Goal: Task Accomplishment & Management: Complete application form

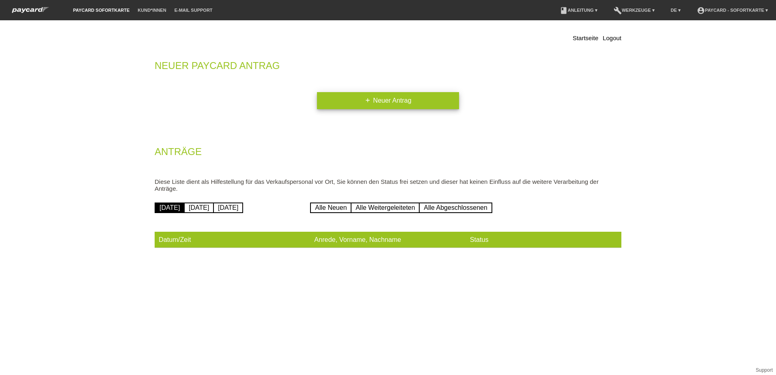
click at [374, 102] on link "add Neuer Antrag" at bounding box center [388, 100] width 142 height 17
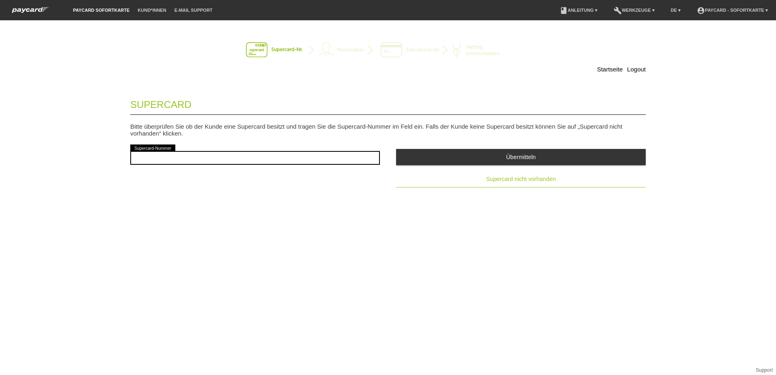
click at [535, 179] on span "Supercard nicht vorhanden" at bounding box center [521, 179] width 70 height 6
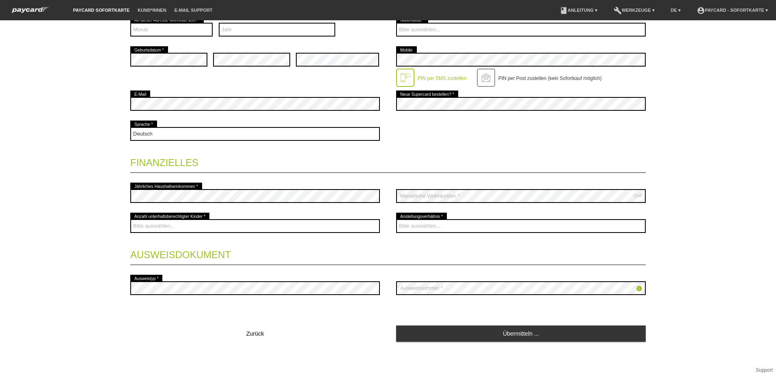
scroll to position [45, 0]
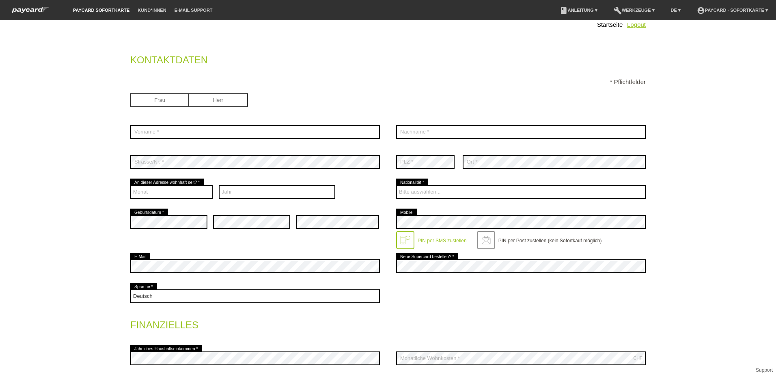
click at [631, 22] on link "Logout" at bounding box center [636, 24] width 19 height 7
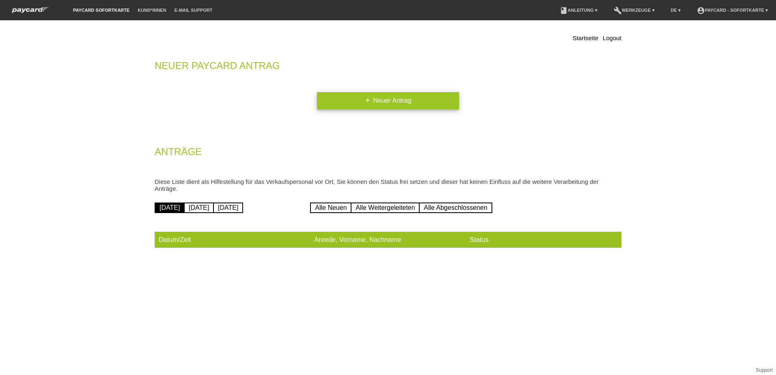
click at [383, 99] on link "add Neuer Antrag" at bounding box center [388, 100] width 142 height 17
click at [588, 37] on link "Startseite" at bounding box center [586, 37] width 26 height 7
click at [116, 9] on link "paycard Sofortkarte" at bounding box center [101, 10] width 65 height 5
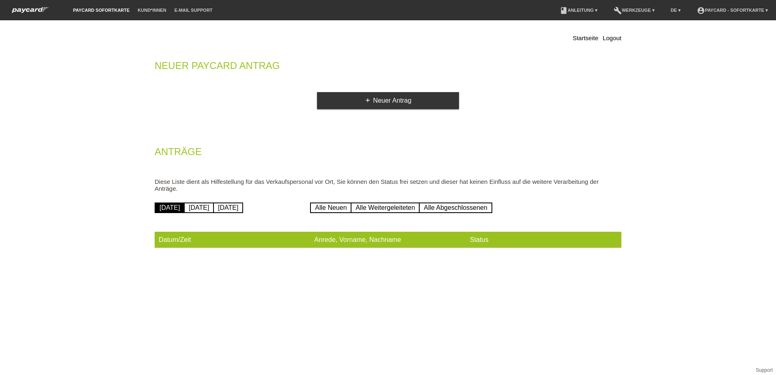
click at [116, 9] on link "paycard Sofortkarte" at bounding box center [101, 10] width 65 height 5
click at [112, 9] on link "paycard Sofortkarte" at bounding box center [101, 10] width 65 height 5
click at [395, 106] on link "add Neuer Antrag" at bounding box center [388, 100] width 142 height 17
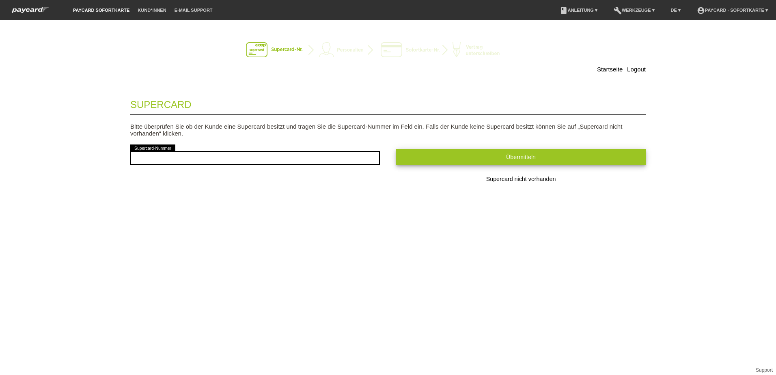
click at [439, 154] on button "Übermitteln" at bounding box center [521, 157] width 250 height 16
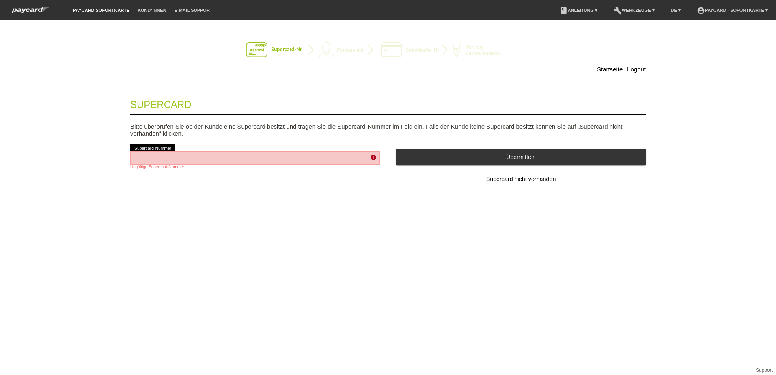
click at [488, 177] on span "Supercard nicht vorhanden" at bounding box center [521, 179] width 70 height 6
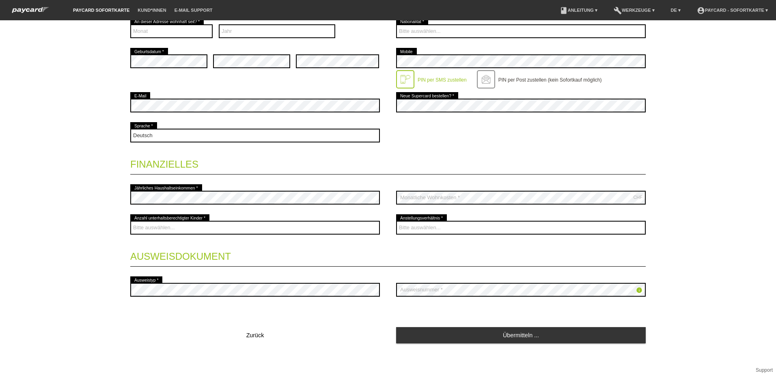
scroll to position [207, 0]
